Goal: Find contact information

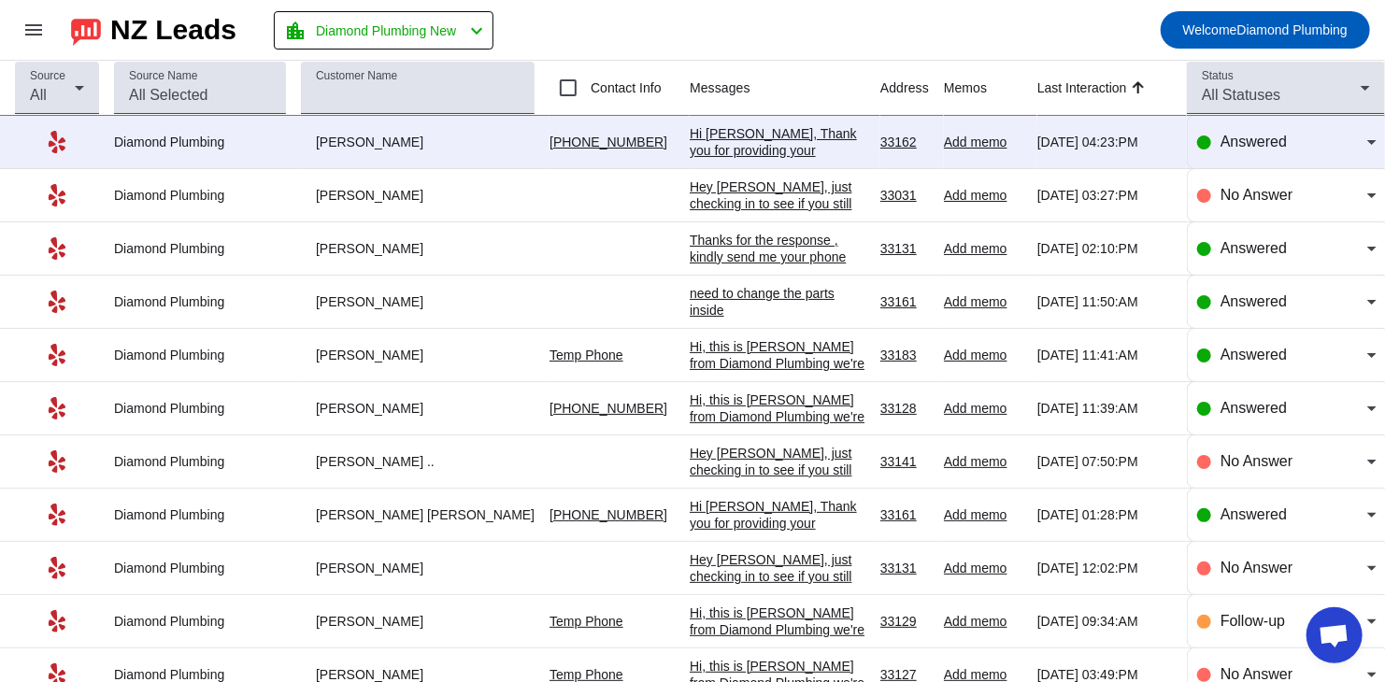
click at [705, 145] on div "Hi [PERSON_NAME], Thank you for providing your information! We'll get back to y…" at bounding box center [778, 167] width 176 height 84
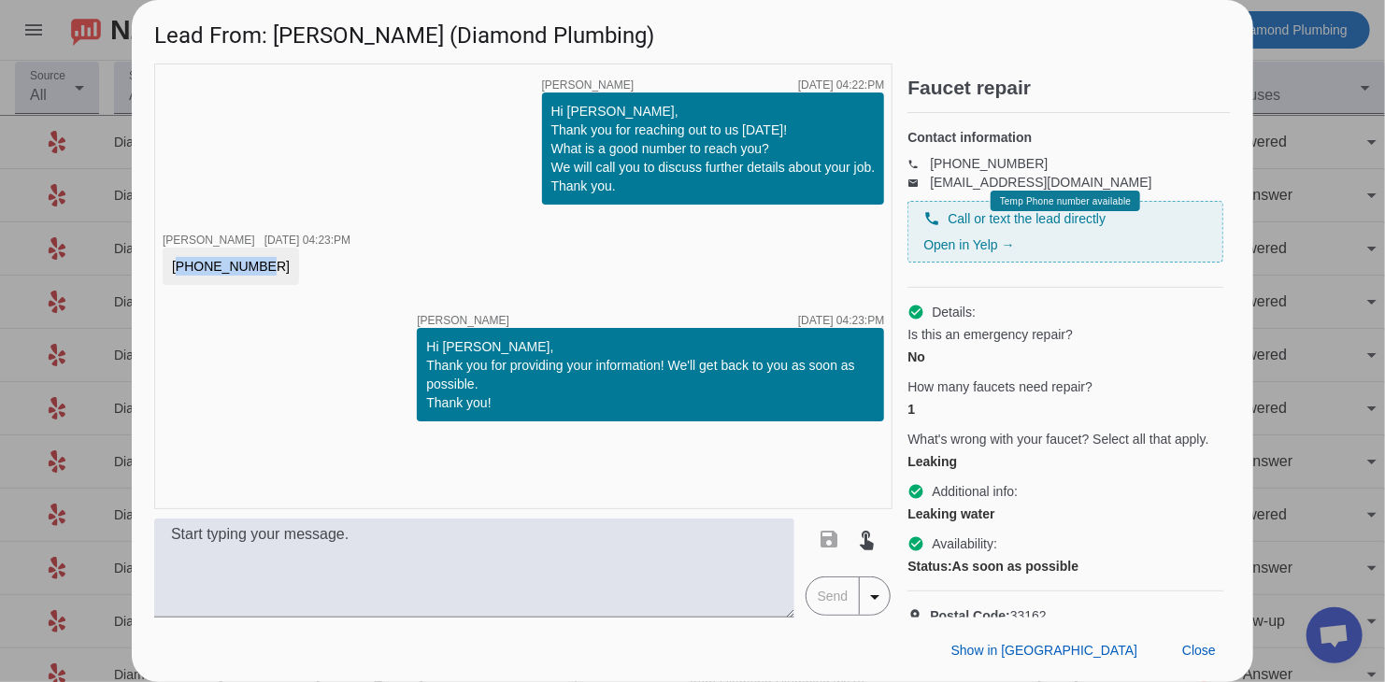
drag, startPoint x: 247, startPoint y: 264, endPoint x: 173, endPoint y: 265, distance: 73.8
click at [173, 265] on div "[PHONE_NUMBER]" at bounding box center [231, 266] width 118 height 19
click at [252, 268] on div "[PHONE_NUMBER]" at bounding box center [231, 266] width 118 height 19
drag, startPoint x: 252, startPoint y: 268, endPoint x: 151, endPoint y: 268, distance: 100.9
click at [151, 268] on div "timer close [PERSON_NAME] [DATE] 04:22:PM Hi [PERSON_NAME], Thank you for reach…" at bounding box center [692, 341] width 1121 height 554
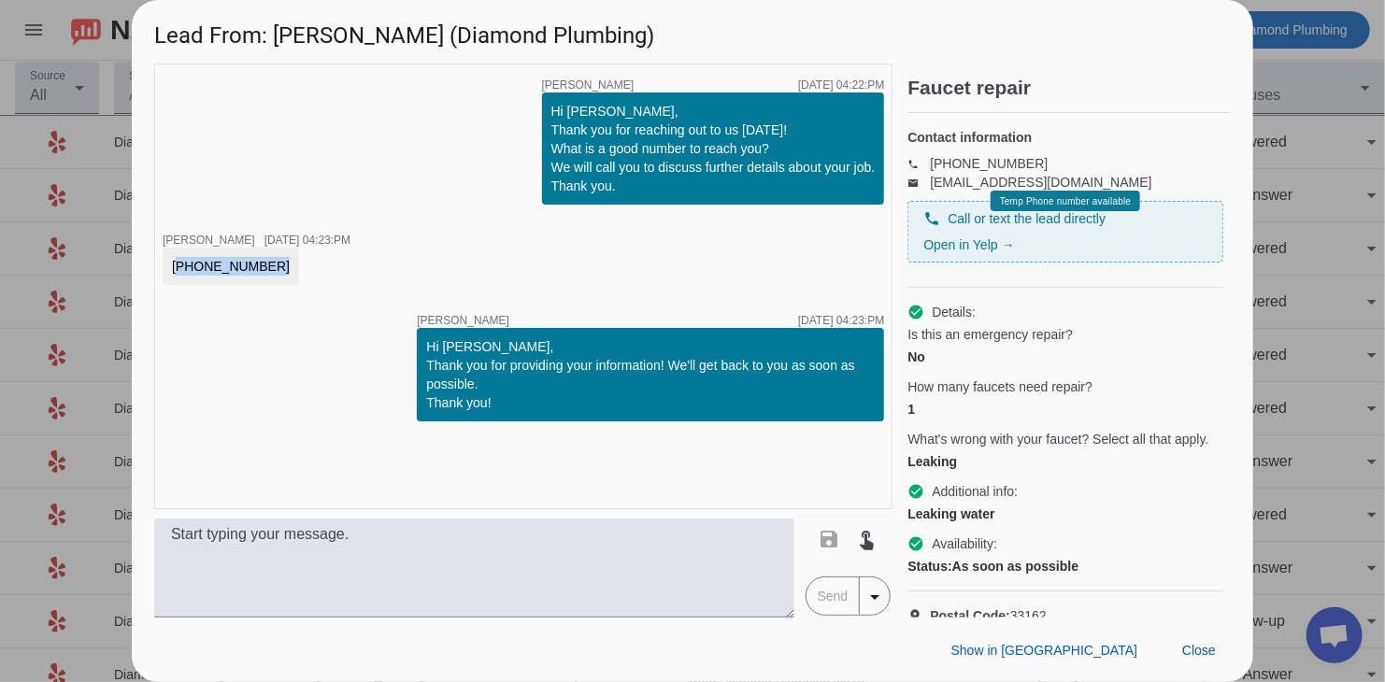
copy div "[PHONE_NUMBER] timer close"
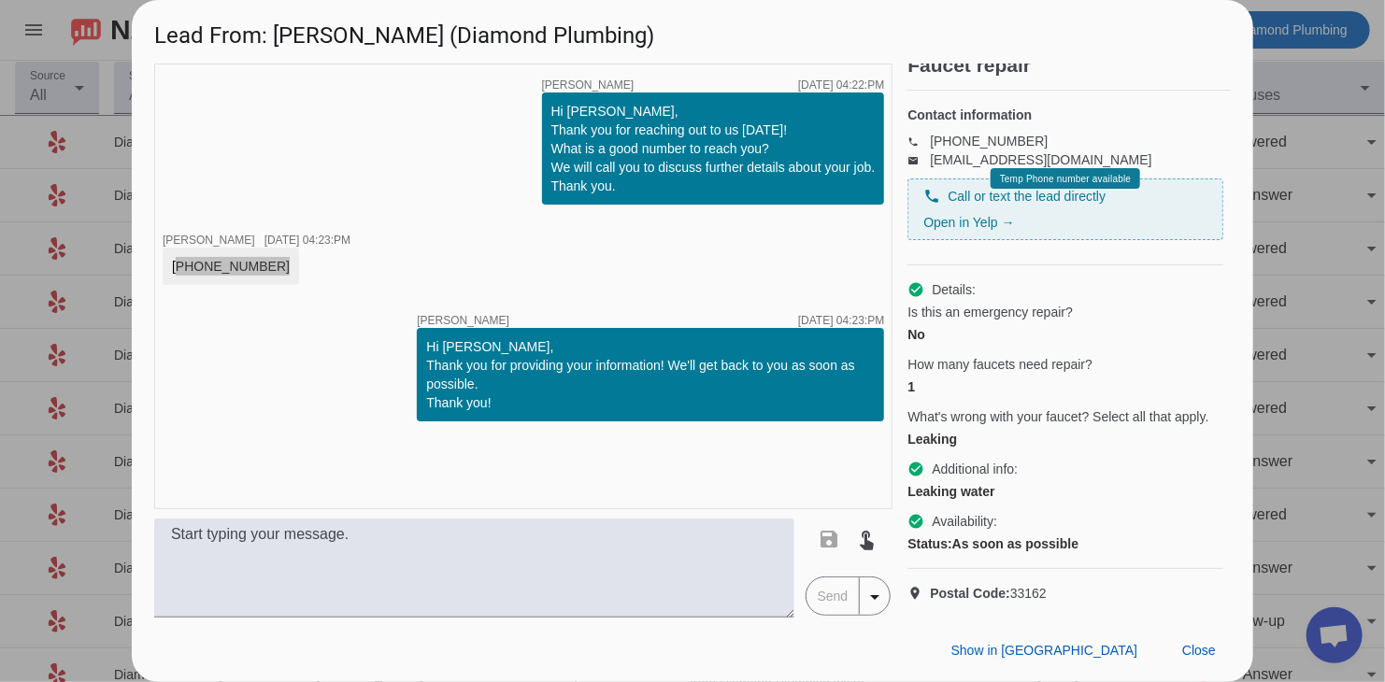
scroll to position [53, 0]
drag, startPoint x: 347, startPoint y: 26, endPoint x: 278, endPoint y: 28, distance: 68.2
click at [278, 28] on h1 "Lead From: [PERSON_NAME] (Diamond Plumbing)" at bounding box center [692, 31] width 1121 height 63
copy h1 "[PERSON_NAME]"
drag, startPoint x: 1196, startPoint y: 642, endPoint x: 290, endPoint y: 96, distance: 1058.1
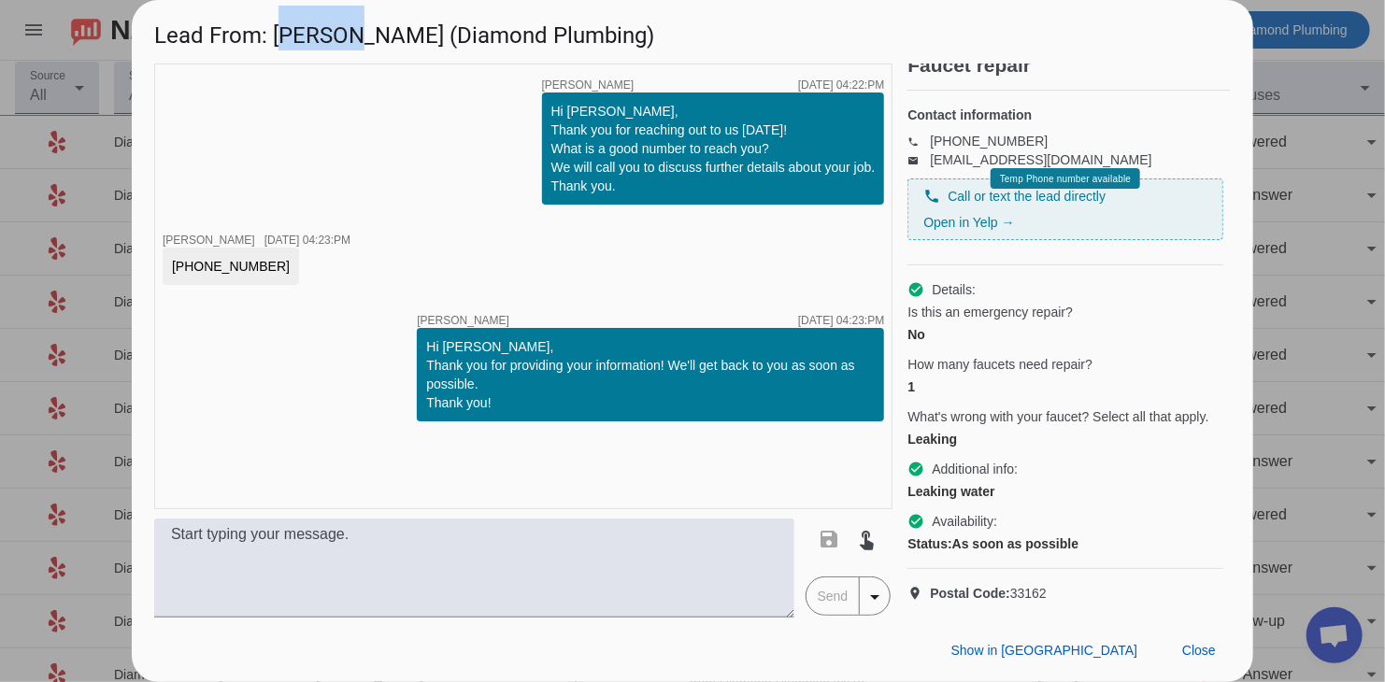
click at [1196, 643] on span "Close" at bounding box center [1199, 650] width 34 height 15
